Goal: Task Accomplishment & Management: Complete application form

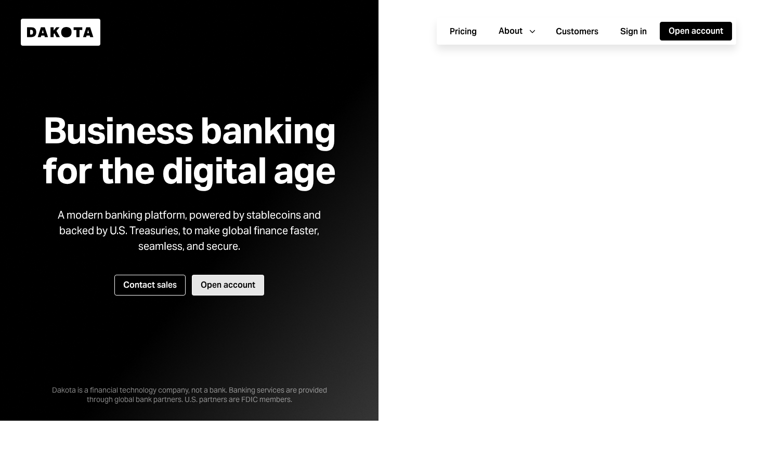
scroll to position [36, 0]
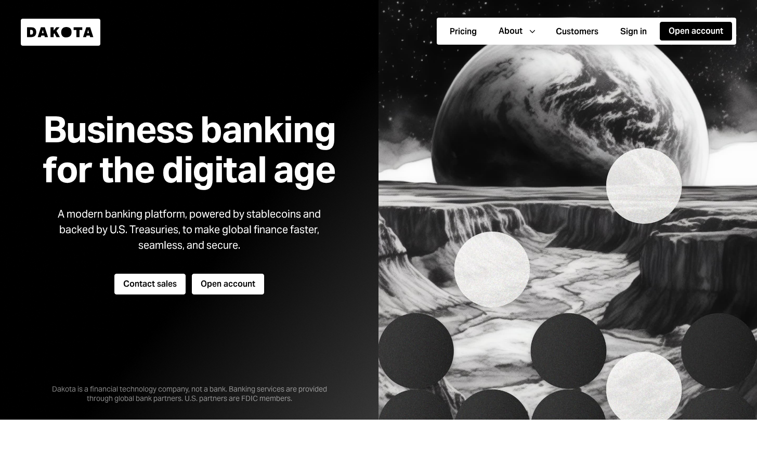
click at [165, 278] on button "Contact sales" at bounding box center [149, 284] width 71 height 21
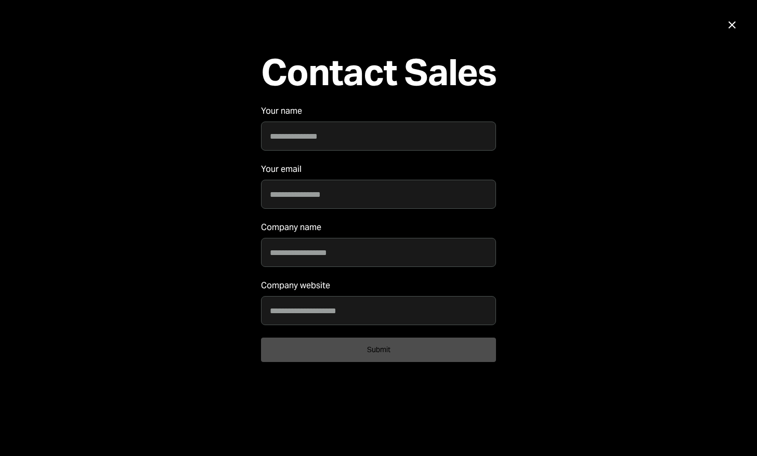
click at [734, 29] on icon "Close" at bounding box center [732, 25] width 12 height 12
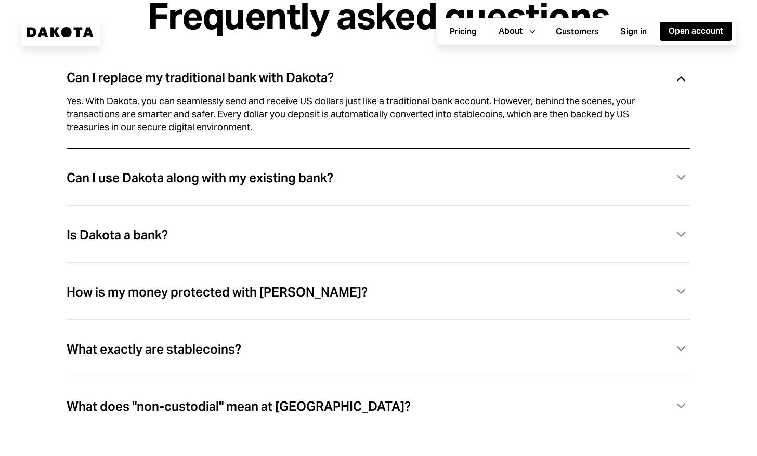
scroll to position [2939, 0]
click at [351, 188] on div "Can I use Dakota along with my existing bank? Caret Down" at bounding box center [379, 177] width 624 height 21
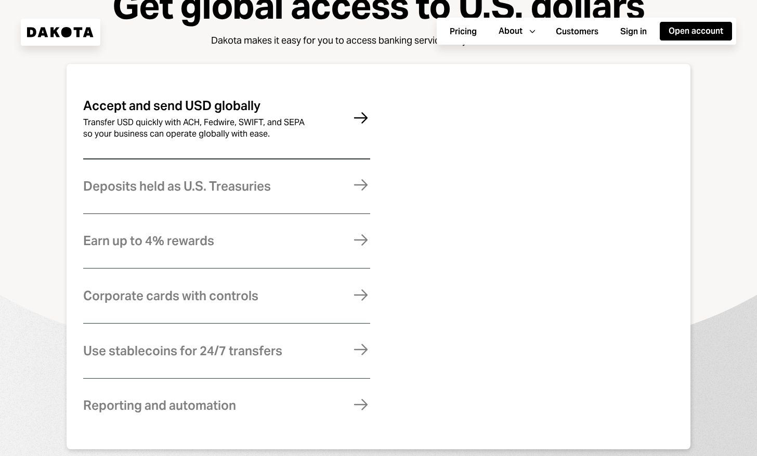
scroll to position [597, 0]
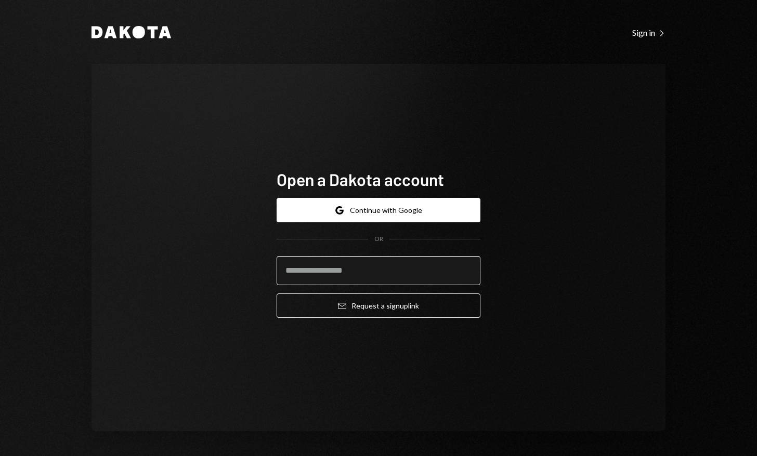
click at [368, 280] on input "email" at bounding box center [379, 270] width 204 height 29
type input "*"
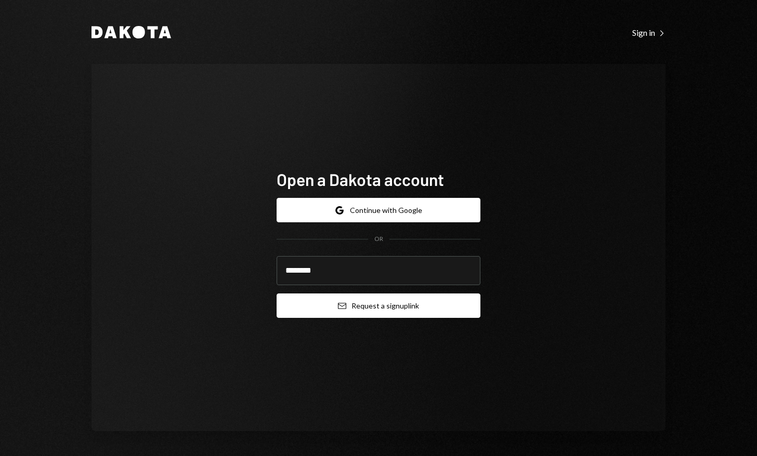
type input "**********"
click at [372, 308] on button "Email Request a sign up link" at bounding box center [379, 306] width 204 height 24
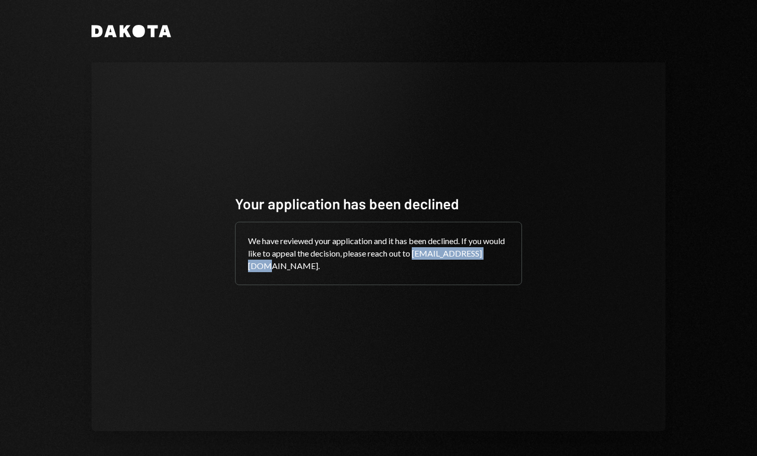
drag, startPoint x: 247, startPoint y: 267, endPoint x: 335, endPoint y: 269, distance: 87.4
click at [335, 269] on div "We have reviewed your application and it has been declined. If you would like t…" at bounding box center [378, 254] width 286 height 62
click at [328, 116] on div "Your application has been declined We have reviewed your application and it has…" at bounding box center [378, 246] width 574 height 369
